Goal: Navigation & Orientation: Find specific page/section

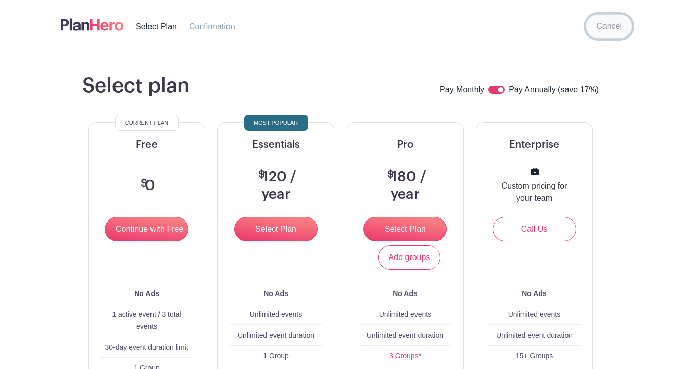
click at [607, 28] on link "Cancel" at bounding box center [608, 26] width 47 height 24
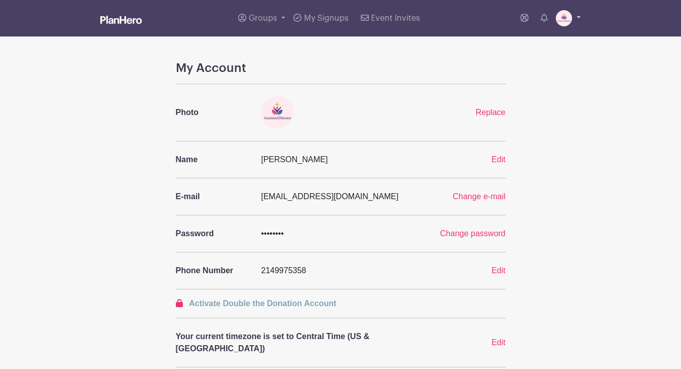
click at [576, 18] on link at bounding box center [567, 18] width 25 height 16
click at [559, 39] on link "My account" at bounding box center [540, 42] width 80 height 16
click at [327, 21] on span "My Signups" at bounding box center [326, 18] width 45 height 8
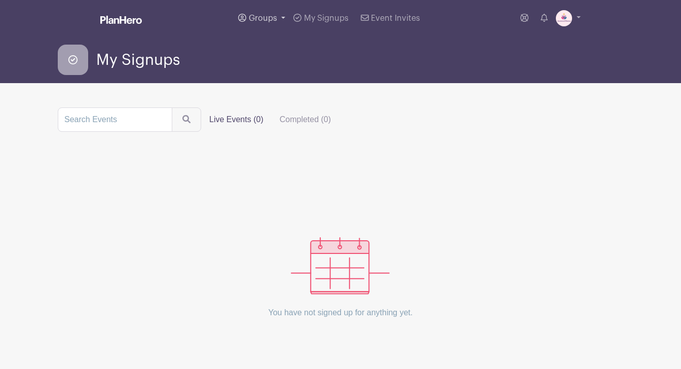
click at [259, 16] on span "Groups" at bounding box center [263, 18] width 28 height 8
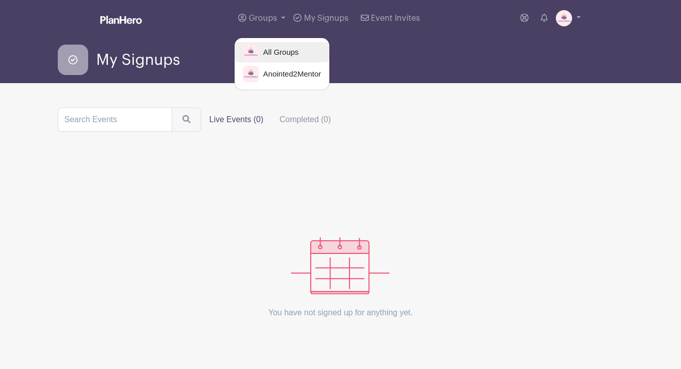
click at [265, 50] on span "All Groups" at bounding box center [278, 53] width 39 height 12
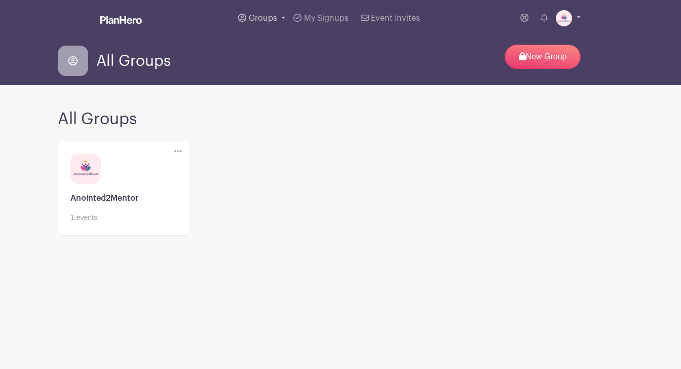
click at [256, 18] on span "Groups" at bounding box center [263, 18] width 28 height 8
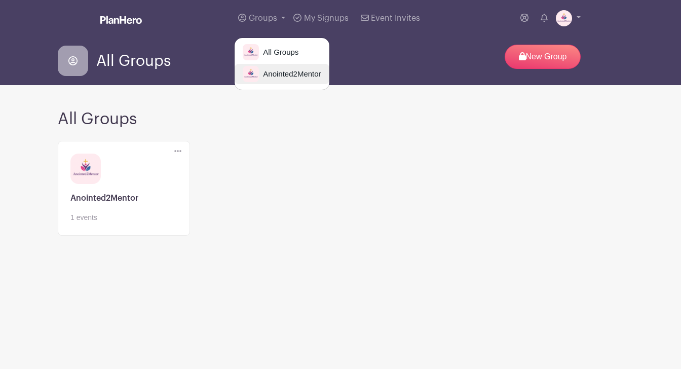
click at [259, 72] on img at bounding box center [251, 74] width 16 height 16
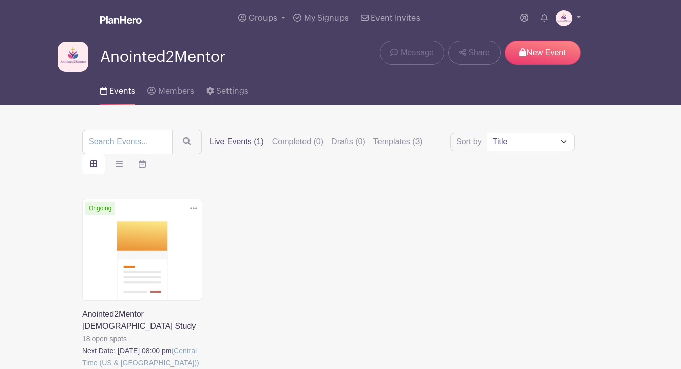
click at [82, 368] on link at bounding box center [82, 369] width 0 height 0
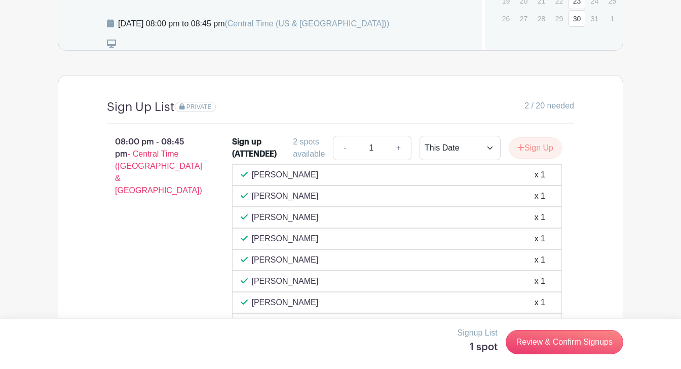
scroll to position [810, 0]
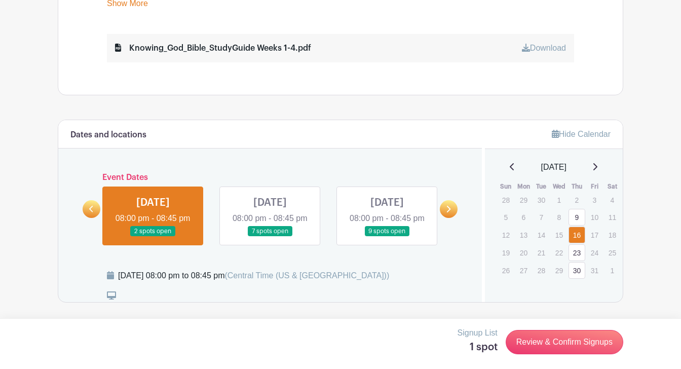
scroll to position [566, 0]
